Goal: Information Seeking & Learning: Learn about a topic

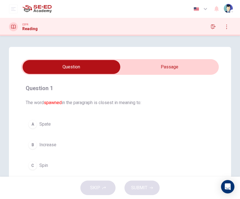
click at [228, 65] on div "Question 1 The word spawned in the paragraph is closest in meaning to: A Spate …" at bounding box center [120, 159] width 222 height 224
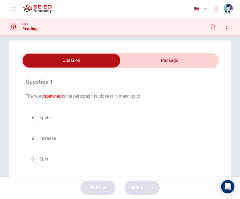
click at [140, 62] on input "checkbox" at bounding box center [71, 61] width 296 height 14
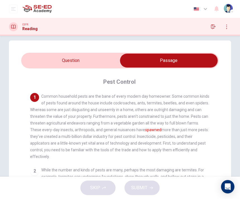
click at [102, 62] on input "checkbox" at bounding box center [169, 61] width 296 height 14
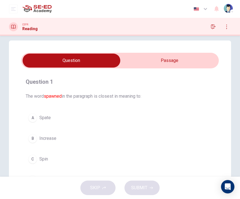
click at [135, 64] on input "checkbox" at bounding box center [71, 61] width 296 height 14
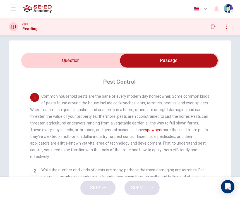
click at [105, 63] on input "checkbox" at bounding box center [169, 61] width 296 height 14
checkbox input "false"
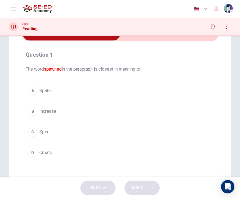
scroll to position [45, 0]
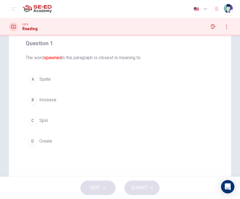
click at [89, 124] on button "C Spin" at bounding box center [120, 120] width 188 height 14
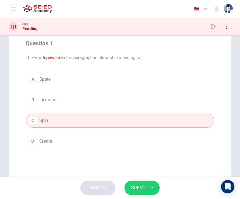
click at [84, 110] on div "A Spate B Increase C Spin D Create" at bounding box center [120, 110] width 188 height 76
click at [82, 83] on button "A Spate" at bounding box center [120, 79] width 188 height 14
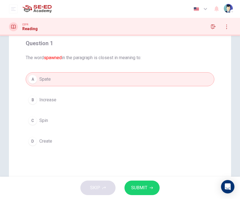
click at [83, 103] on button "B Increase" at bounding box center [120, 100] width 188 height 14
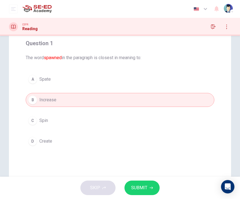
click at [134, 186] on span "SUBMIT" at bounding box center [139, 188] width 16 height 8
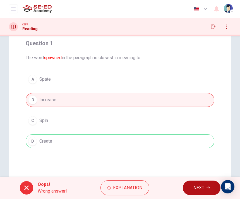
click at [190, 184] on button "NEXT" at bounding box center [202, 187] width 38 height 14
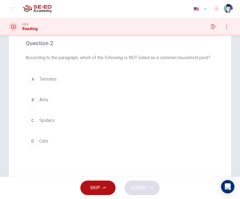
click at [173, 81] on button "A Termites" at bounding box center [120, 79] width 188 height 14
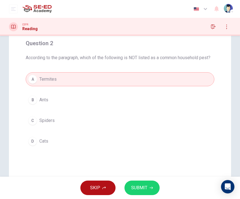
click at [181, 99] on button "B Ants" at bounding box center [120, 100] width 188 height 14
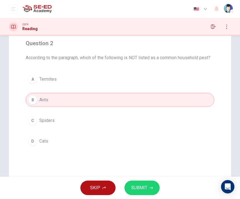
click at [181, 99] on button "B Ants" at bounding box center [120, 100] width 188 height 14
click at [187, 117] on button "C Spiders" at bounding box center [120, 120] width 188 height 14
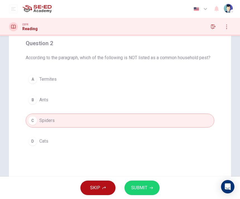
click at [188, 134] on button "D Cats" at bounding box center [120, 141] width 188 height 14
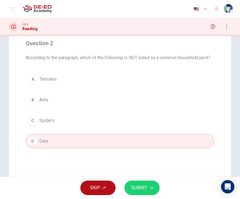
click at [188, 134] on button "D Cats" at bounding box center [120, 141] width 188 height 14
click at [188, 136] on button "D Cats" at bounding box center [120, 141] width 188 height 14
click at [183, 123] on button "C Spiders" at bounding box center [120, 120] width 188 height 14
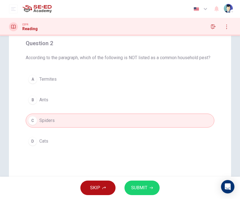
click at [184, 123] on button "C Spiders" at bounding box center [120, 120] width 188 height 14
click at [184, 122] on button "C Spiders" at bounding box center [120, 120] width 188 height 14
click at [182, 112] on div "A Termites B Ants C Spiders D Cats" at bounding box center [120, 110] width 188 height 76
click at [183, 111] on div "A Termites B Ants C Spiders D Cats" at bounding box center [120, 110] width 188 height 76
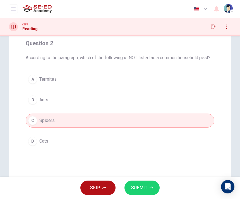
click at [182, 111] on div "A Termites B Ants C Spiders D Cats" at bounding box center [120, 110] width 188 height 76
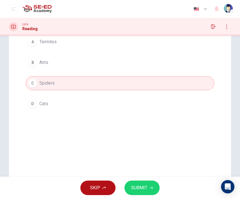
scroll to position [70, 0]
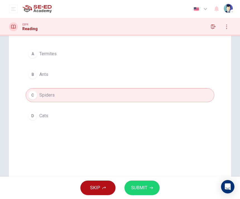
click at [203, 59] on button "A Termites" at bounding box center [120, 54] width 188 height 14
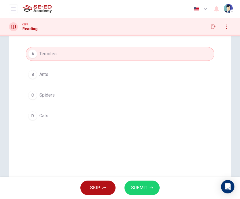
click at [149, 181] on button "SUBMIT" at bounding box center [141, 187] width 35 height 14
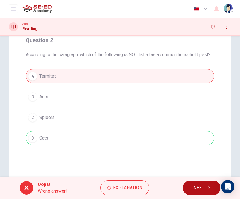
scroll to position [47, 0]
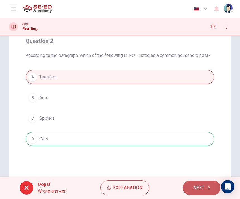
click at [197, 183] on button "NEXT" at bounding box center [202, 187] width 38 height 14
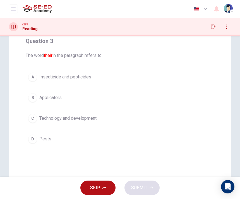
click at [125, 77] on button "A Insecticide and pesticides" at bounding box center [120, 77] width 188 height 14
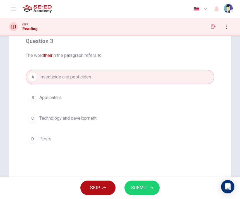
click at [124, 93] on button "B Applicators" at bounding box center [120, 98] width 188 height 14
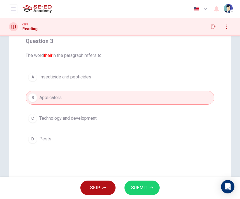
click at [127, 111] on button "C Technology and development" at bounding box center [120, 118] width 188 height 14
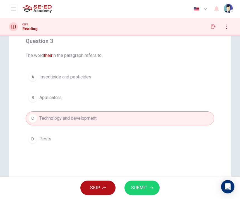
click at [125, 111] on div "A Insecticide and pesticides B Applicators C Technology and development D Pests" at bounding box center [120, 108] width 188 height 76
click at [128, 130] on div "A Insecticide and pesticides B Applicators C Technology and development D Pests" at bounding box center [120, 108] width 188 height 76
click at [127, 191] on button "SUBMIT" at bounding box center [141, 187] width 35 height 14
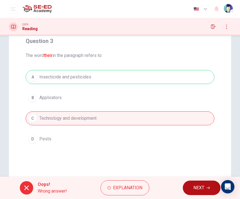
click at [198, 183] on button "NEXT" at bounding box center [202, 187] width 38 height 14
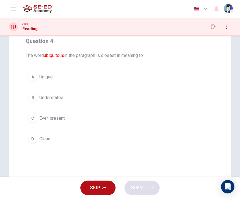
click at [114, 77] on button "A Unique" at bounding box center [120, 77] width 188 height 14
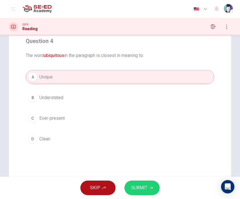
click at [112, 96] on button "B Understated" at bounding box center [120, 98] width 188 height 14
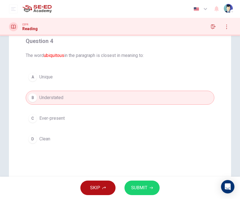
click at [115, 111] on button "C Ever-present" at bounding box center [120, 118] width 188 height 14
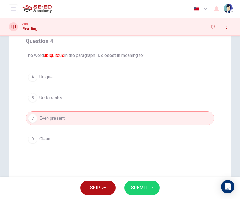
click at [140, 185] on span "SUBMIT" at bounding box center [139, 188] width 16 height 8
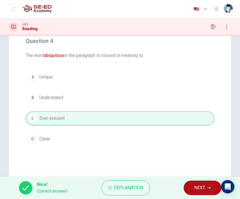
click at [199, 187] on span "NEXT" at bounding box center [199, 188] width 11 height 8
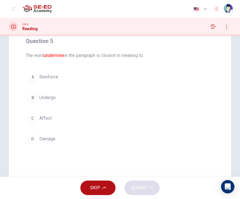
click at [34, 88] on div "A Reinforce B Undergo C Affect D Damage" at bounding box center [120, 108] width 188 height 76
click at [49, 89] on div "A Reinforce B Undergo C Affect D Damage" at bounding box center [120, 108] width 188 height 76
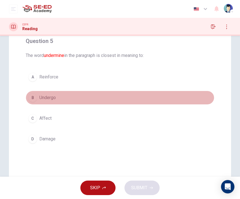
click at [40, 97] on span "Undergo" at bounding box center [47, 97] width 16 height 7
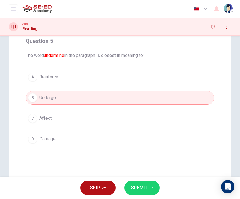
click at [150, 187] on icon "button" at bounding box center [150, 187] width 3 height 3
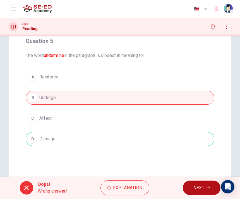
click at [198, 177] on div "Oops! Wrong answer! Explanation NEXT" at bounding box center [120, 187] width 240 height 22
click at [196, 183] on button "NEXT" at bounding box center [202, 187] width 38 height 14
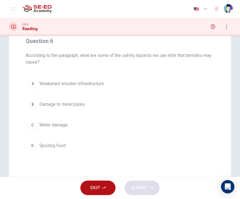
click at [176, 84] on button "A Weakened wooden infrastructure" at bounding box center [120, 84] width 188 height 14
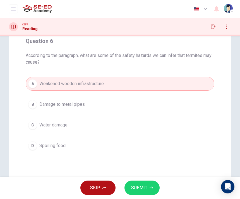
click at [170, 98] on button "B Damage to metal pipes" at bounding box center [120, 104] width 188 height 14
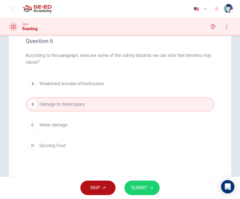
click at [150, 183] on button "SUBMIT" at bounding box center [141, 187] width 35 height 14
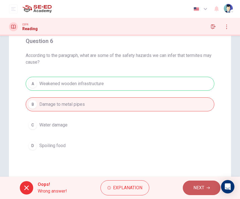
click at [196, 188] on span "NEXT" at bounding box center [198, 188] width 11 height 8
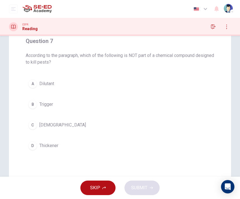
click at [174, 139] on button "D Thickener" at bounding box center [120, 145] width 188 height 14
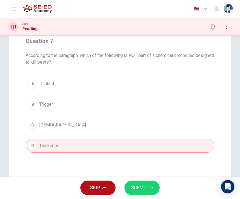
click at [181, 155] on div "Question 7 According to the paragraph, which of the following is NOT part of a …" at bounding box center [119, 94] width 197 height 125
click at [147, 190] on button "SUBMIT" at bounding box center [141, 187] width 35 height 14
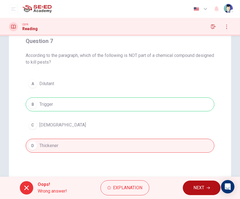
click at [205, 188] on button "NEXT" at bounding box center [202, 187] width 38 height 14
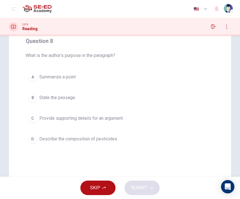
click at [179, 99] on button "B State the passage" at bounding box center [120, 98] width 188 height 14
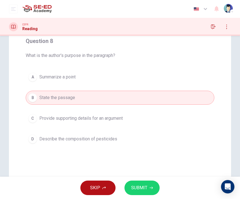
click at [147, 182] on button "SUBMIT" at bounding box center [141, 187] width 35 height 14
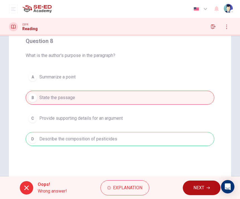
click at [196, 188] on span "NEXT" at bounding box center [198, 188] width 11 height 8
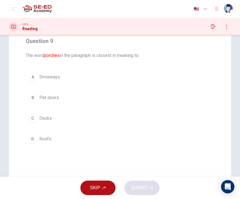
click at [177, 83] on button "A Driveways" at bounding box center [120, 77] width 188 height 14
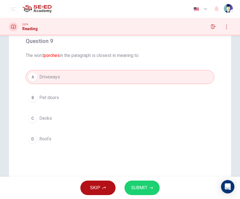
click at [156, 181] on div "SKIP SUBMIT" at bounding box center [120, 187] width 240 height 22
click at [157, 184] on button "SUBMIT" at bounding box center [141, 187] width 35 height 14
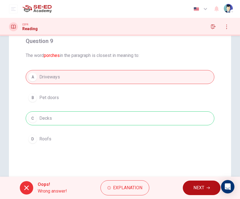
click at [189, 183] on button "NEXT" at bounding box center [202, 187] width 38 height 14
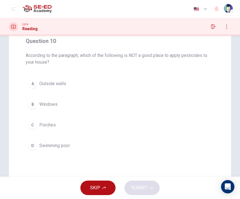
click at [169, 131] on button "C Porches" at bounding box center [120, 125] width 188 height 14
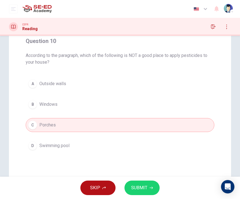
click at [176, 102] on button "B Windows" at bounding box center [120, 104] width 188 height 14
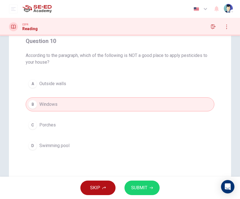
click at [147, 186] on button "SUBMIT" at bounding box center [141, 187] width 35 height 14
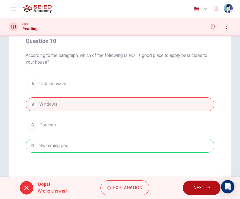
click at [195, 186] on span "NEXT" at bounding box center [198, 188] width 11 height 8
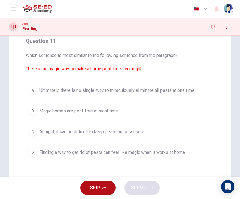
click at [176, 138] on button "C At night, it can be difficult to keep pests out of a home" at bounding box center [120, 132] width 188 height 14
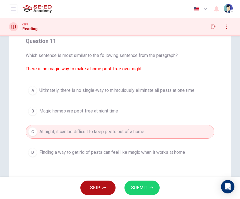
click at [178, 158] on button "D Finding a way to get rid of pests can feel like magic when it works at home" at bounding box center [120, 152] width 188 height 14
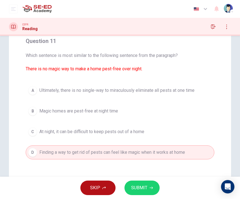
click at [152, 190] on button "SUBMIT" at bounding box center [141, 187] width 35 height 14
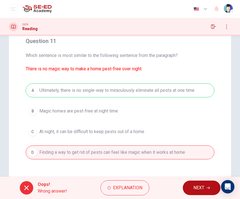
click at [195, 181] on button "NEXT" at bounding box center [202, 187] width 38 height 14
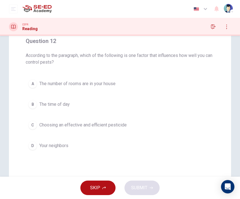
click at [176, 89] on button "A The number of rooms are in your house" at bounding box center [120, 84] width 188 height 14
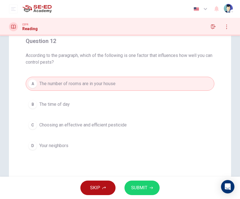
click at [149, 186] on icon "button" at bounding box center [150, 187] width 3 height 3
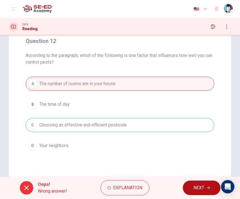
click at [188, 183] on button "NEXT" at bounding box center [202, 187] width 38 height 14
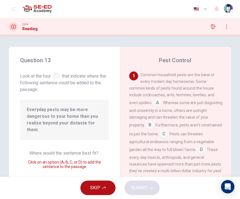
scroll to position [0, 0]
click at [213, 29] on button "button" at bounding box center [212, 26] width 9 height 9
click at [214, 29] on button "button" at bounding box center [212, 26] width 9 height 9
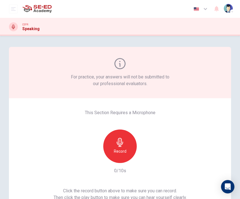
click at [10, 9] on button "open mobile menu" at bounding box center [13, 8] width 9 height 9
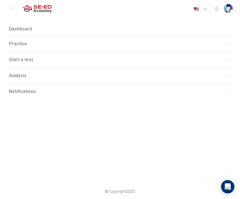
click at [13, 7] on icon "open mobile menu" at bounding box center [13, 9] width 4 height 4
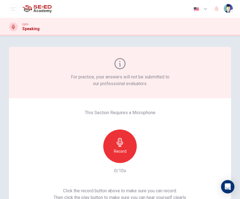
click at [12, 7] on icon "open mobile menu" at bounding box center [13, 9] width 4 height 4
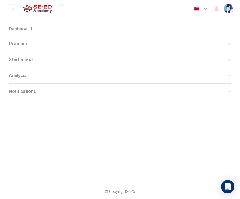
click at [14, 26] on li "Dashboard" at bounding box center [120, 28] width 222 height 13
